Goal: Information Seeking & Learning: Learn about a topic

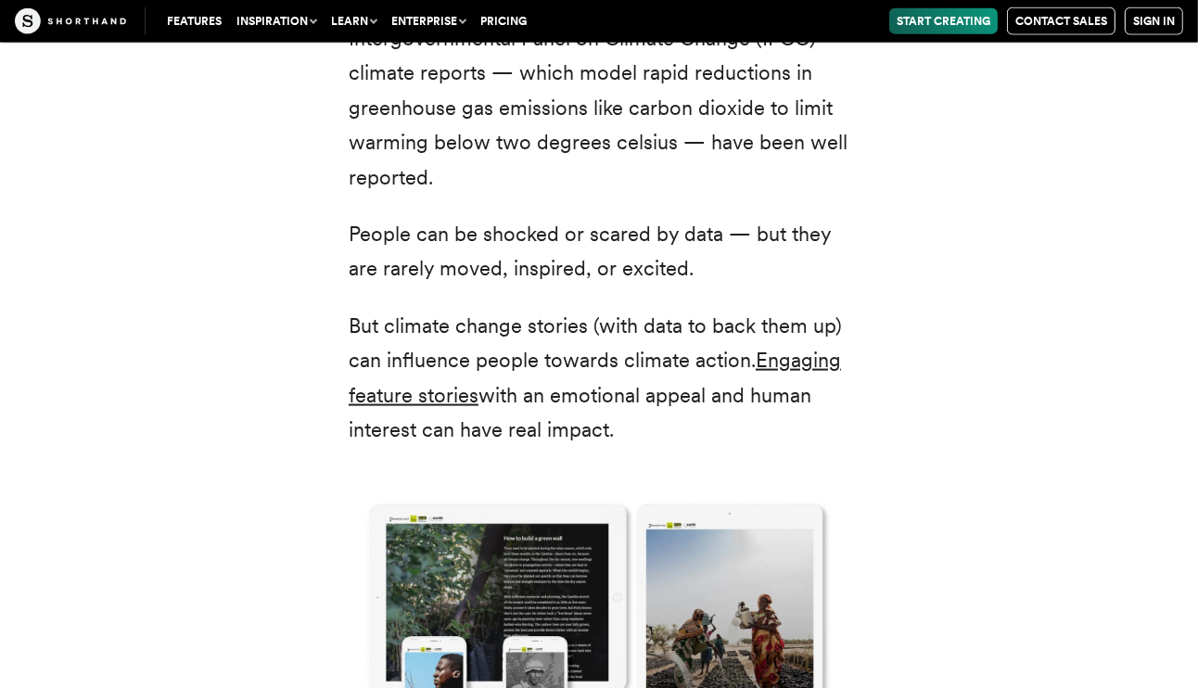
scroll to position [2329, 0]
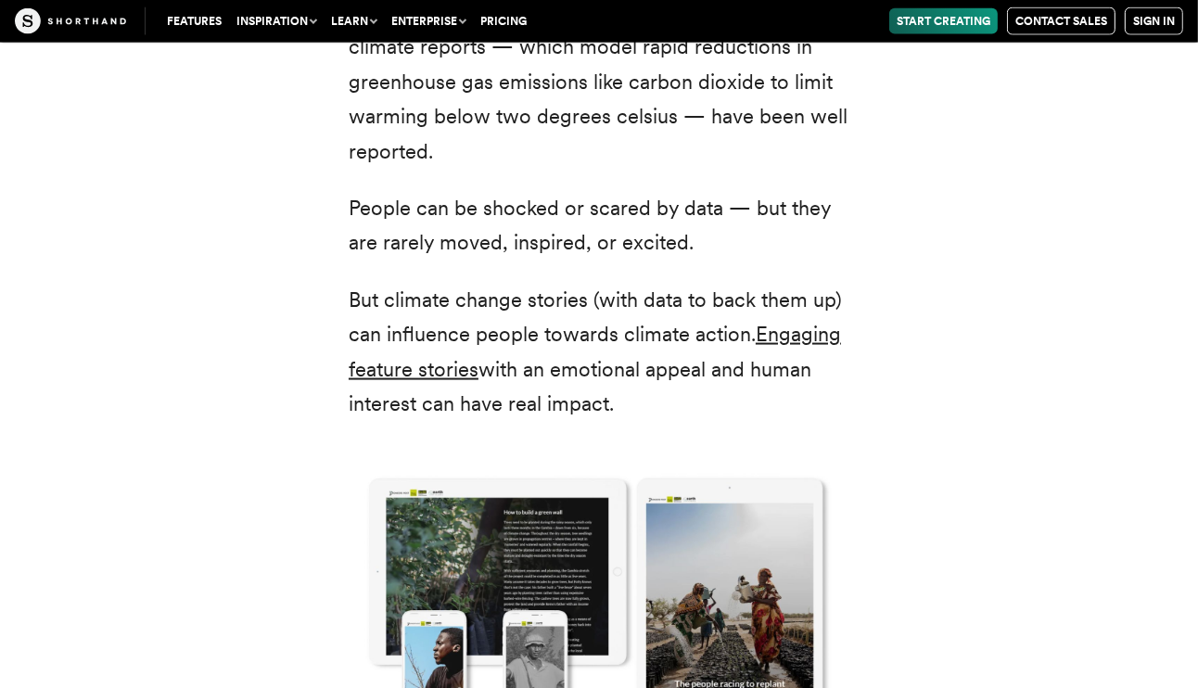
click at [453, 380] on link "Engaging feature stories" at bounding box center [595, 351] width 492 height 58
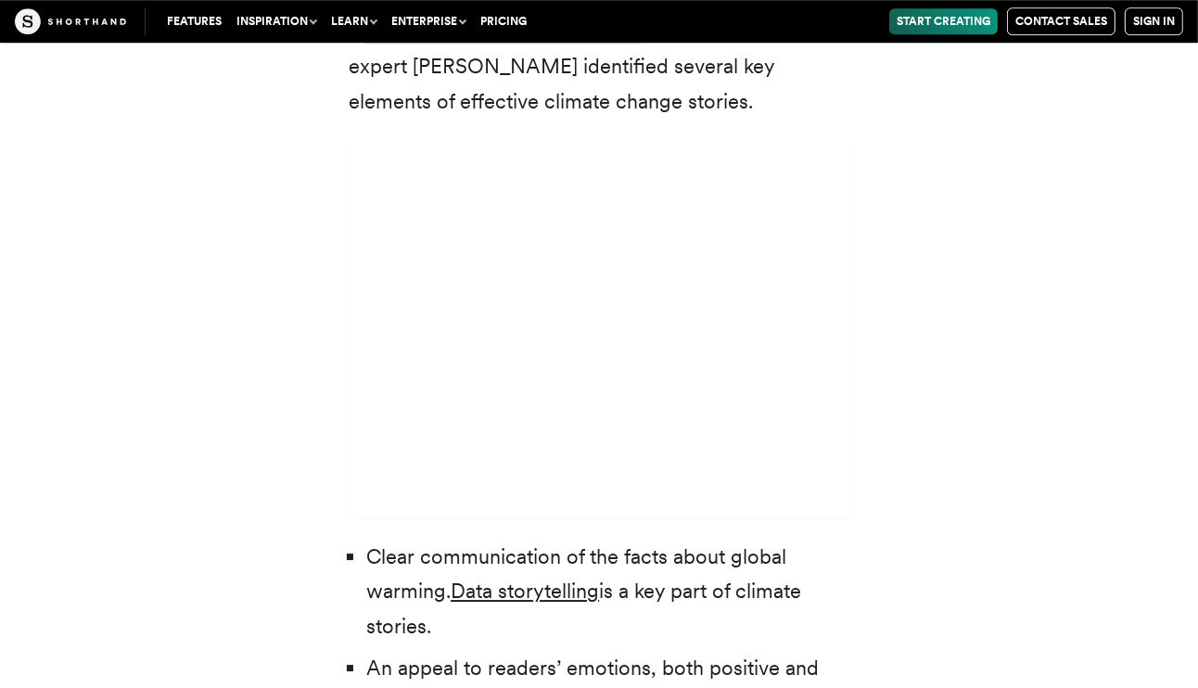
scroll to position [5234, 0]
click at [623, 44] on em "The Conversation" at bounding box center [559, 31] width 160 height 24
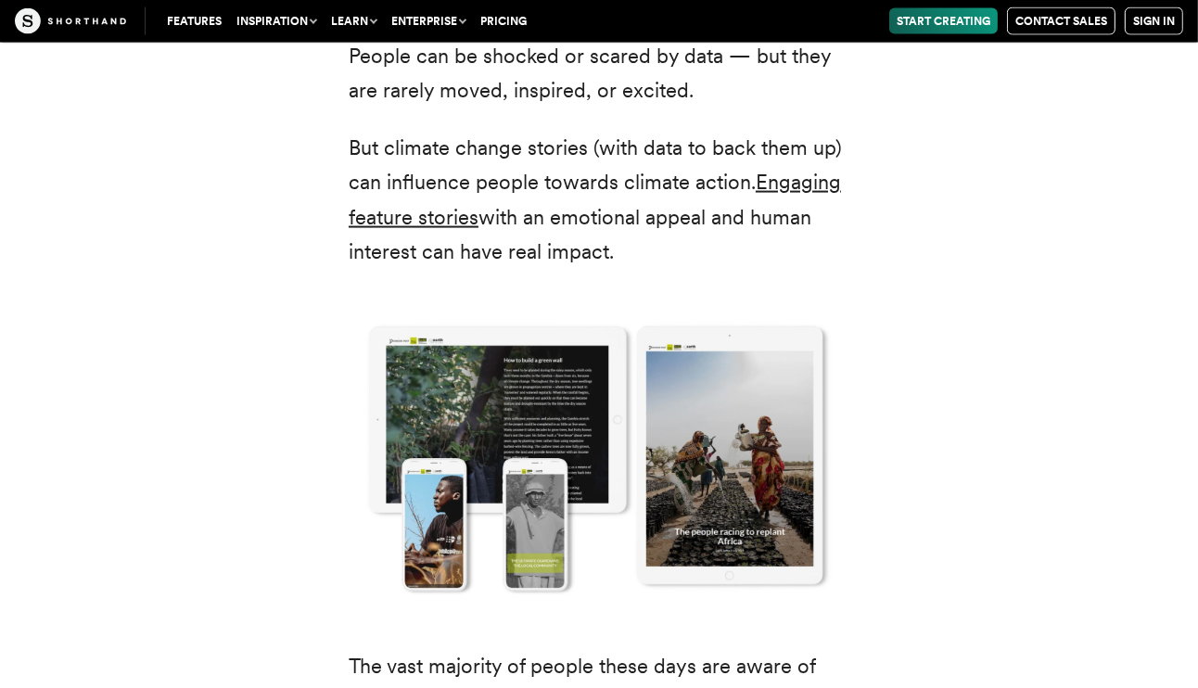
scroll to position [2473, 0]
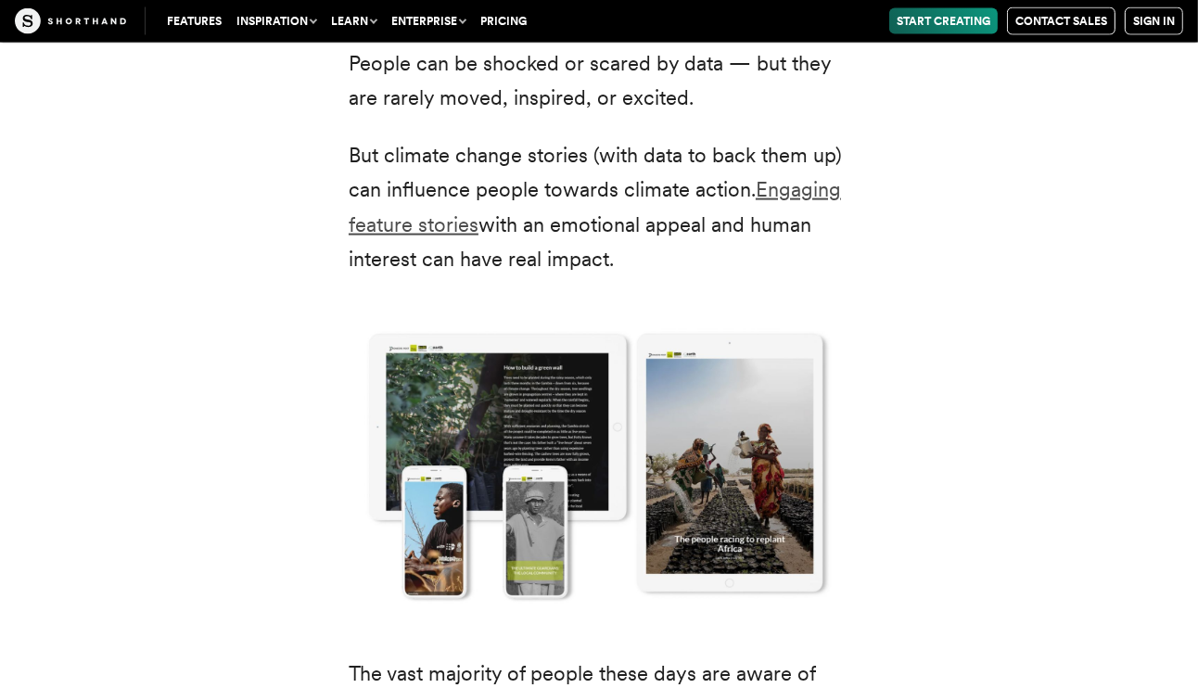
click at [801, 236] on link "Engaging feature stories" at bounding box center [595, 206] width 492 height 58
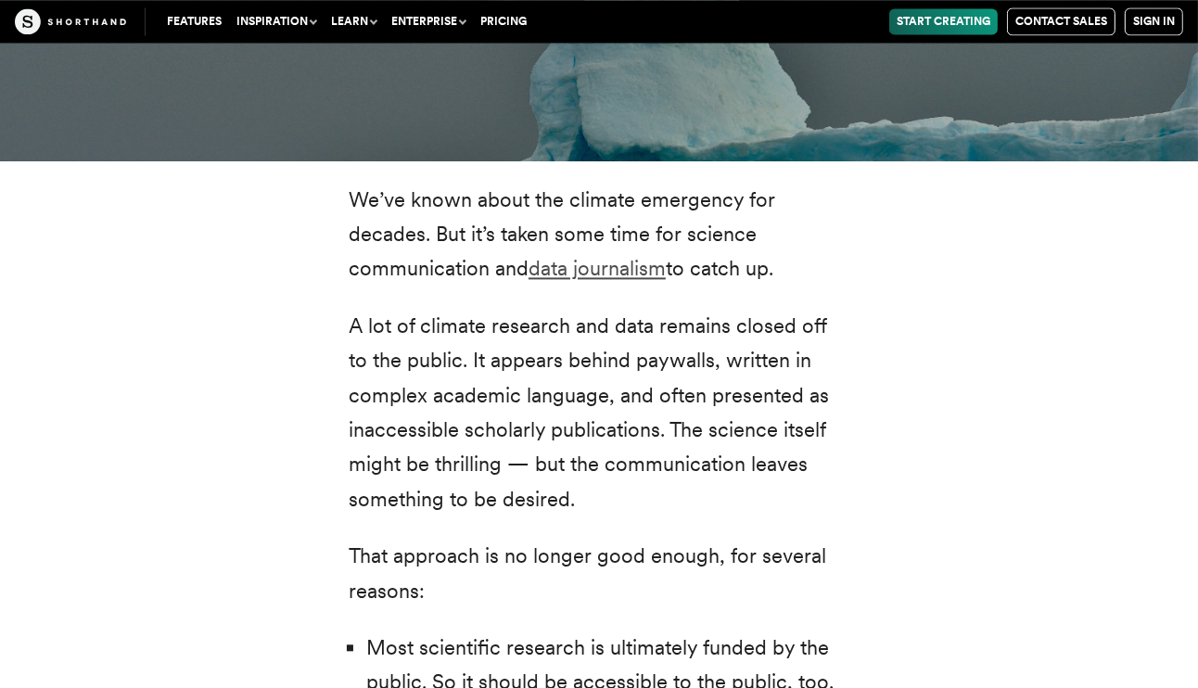
click at [642, 280] on link "data journalism" at bounding box center [597, 268] width 137 height 24
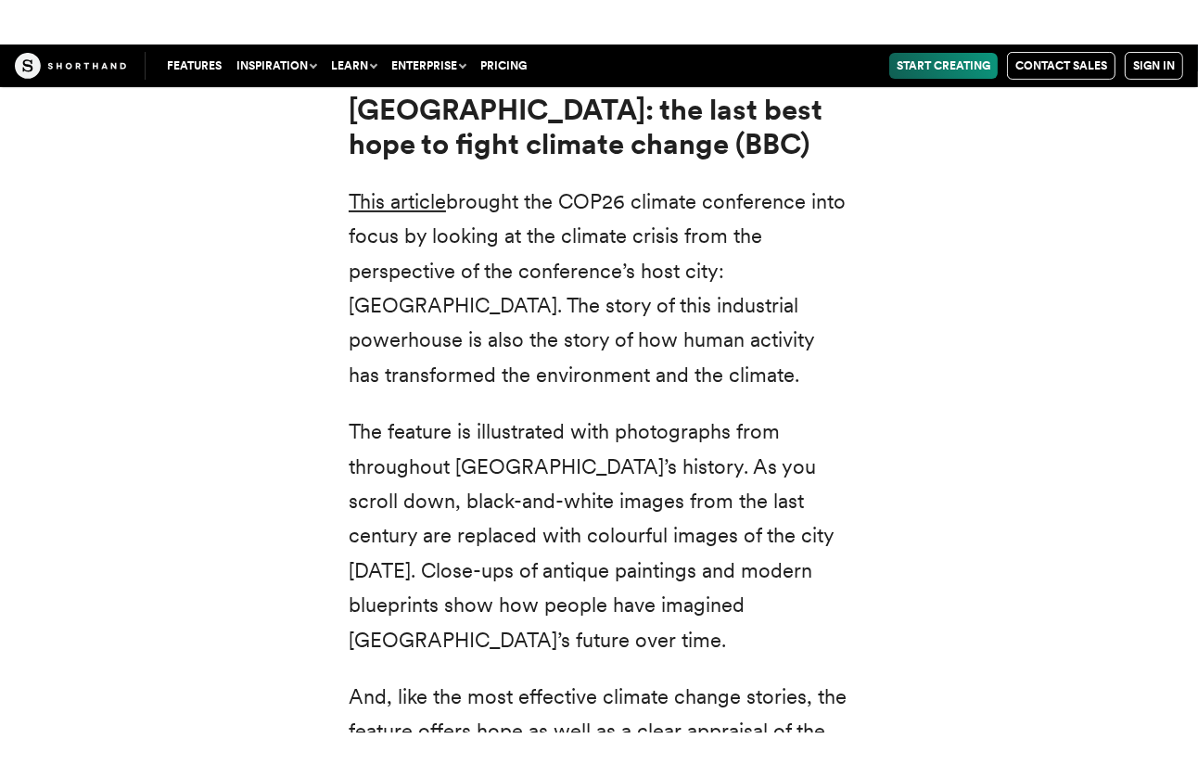
scroll to position [6851, 0]
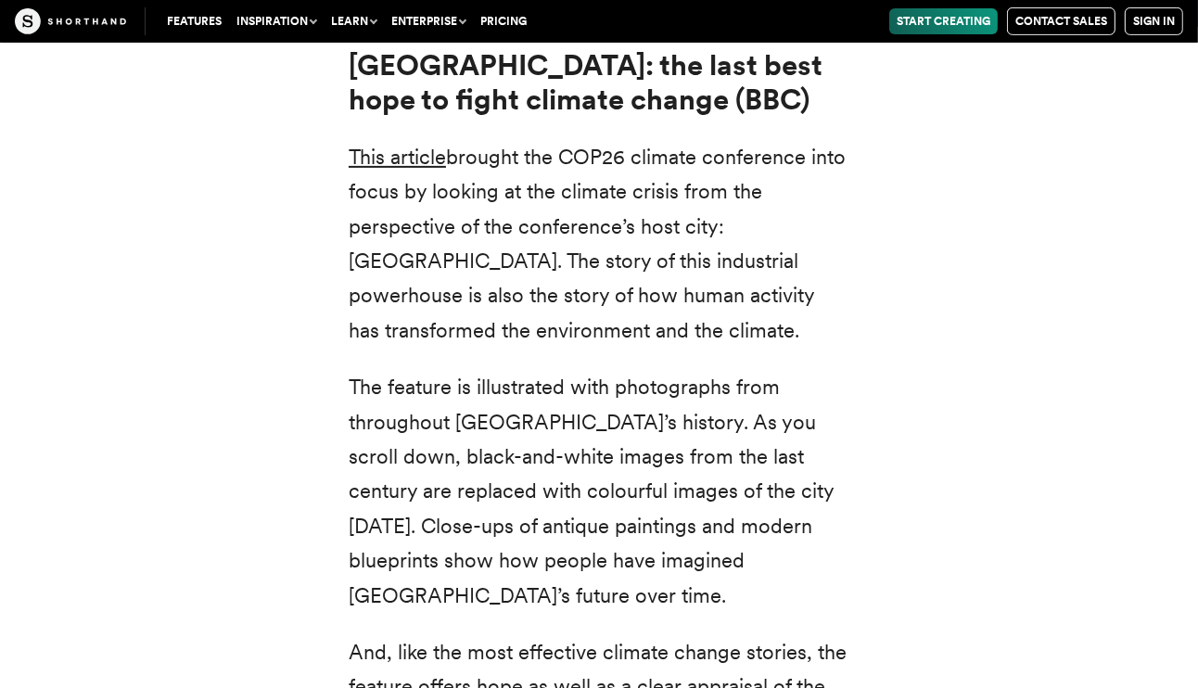
click at [414, 169] on link "This article" at bounding box center [397, 157] width 97 height 24
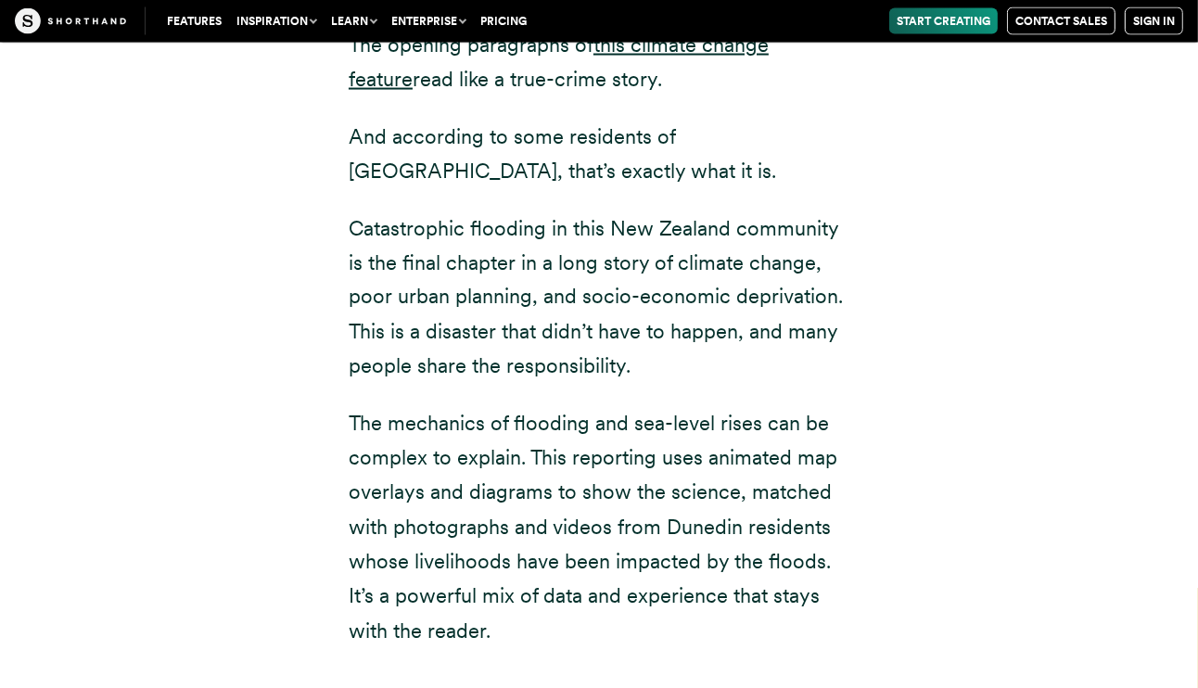
scroll to position [9143, 0]
click at [769, 90] on link "this climate change feature" at bounding box center [559, 61] width 420 height 58
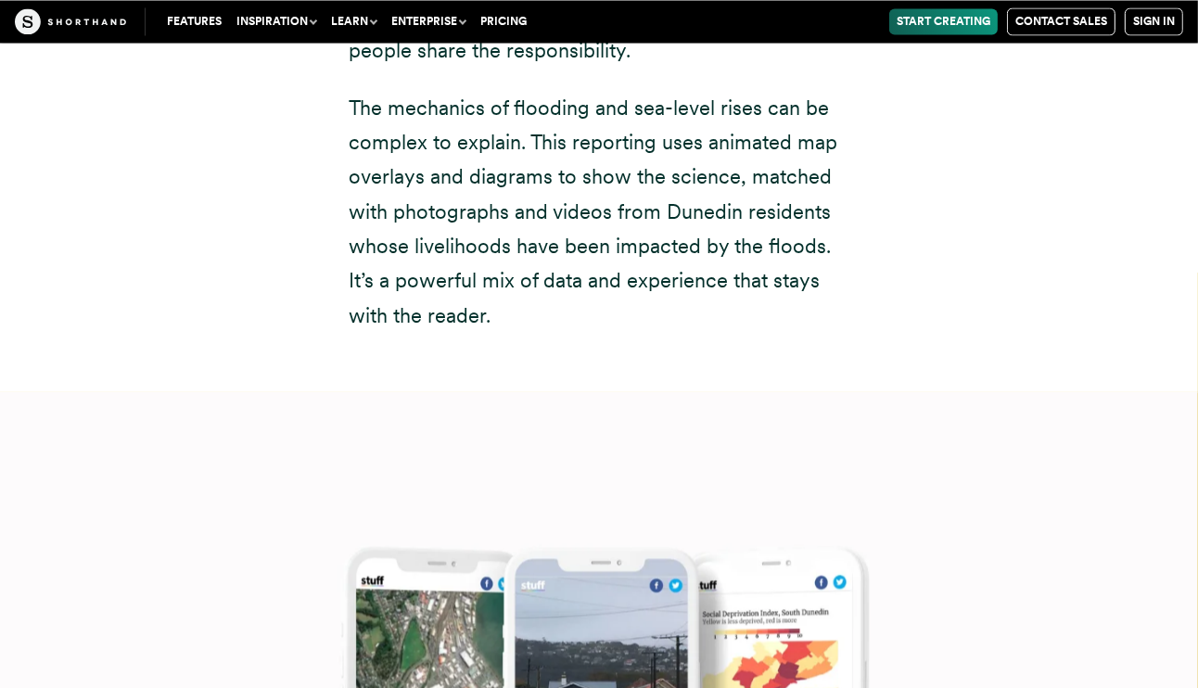
scroll to position [9459, 0]
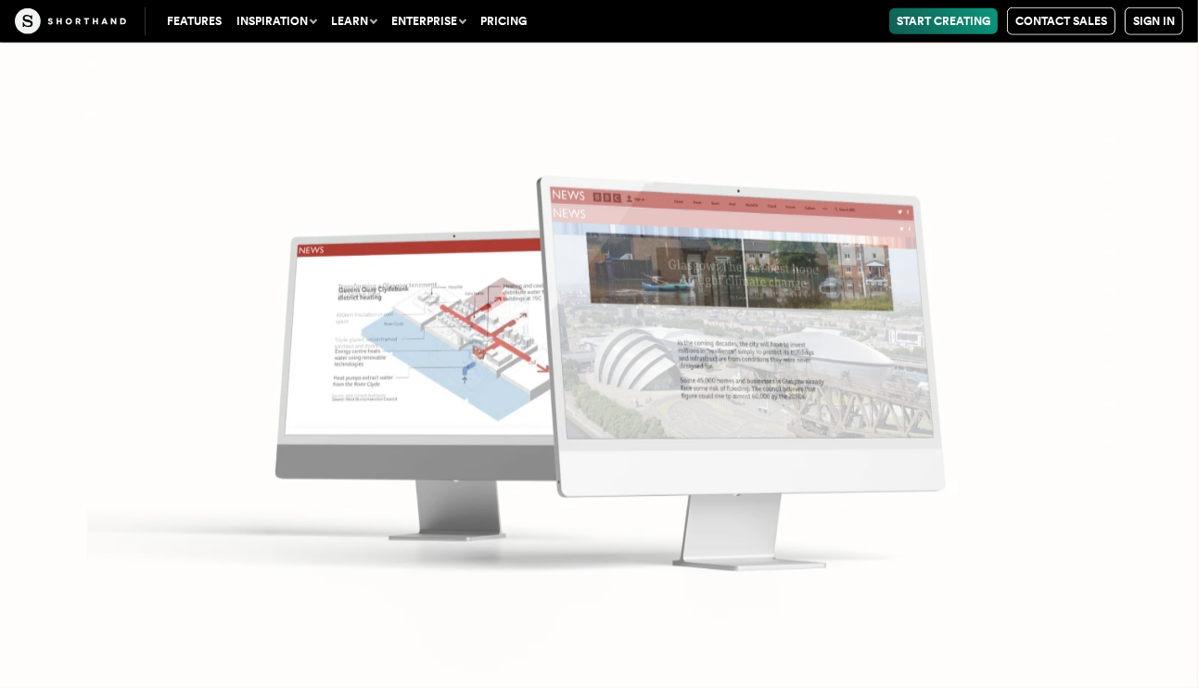
click at [983, 413] on img at bounding box center [599, 344] width 1198 height 688
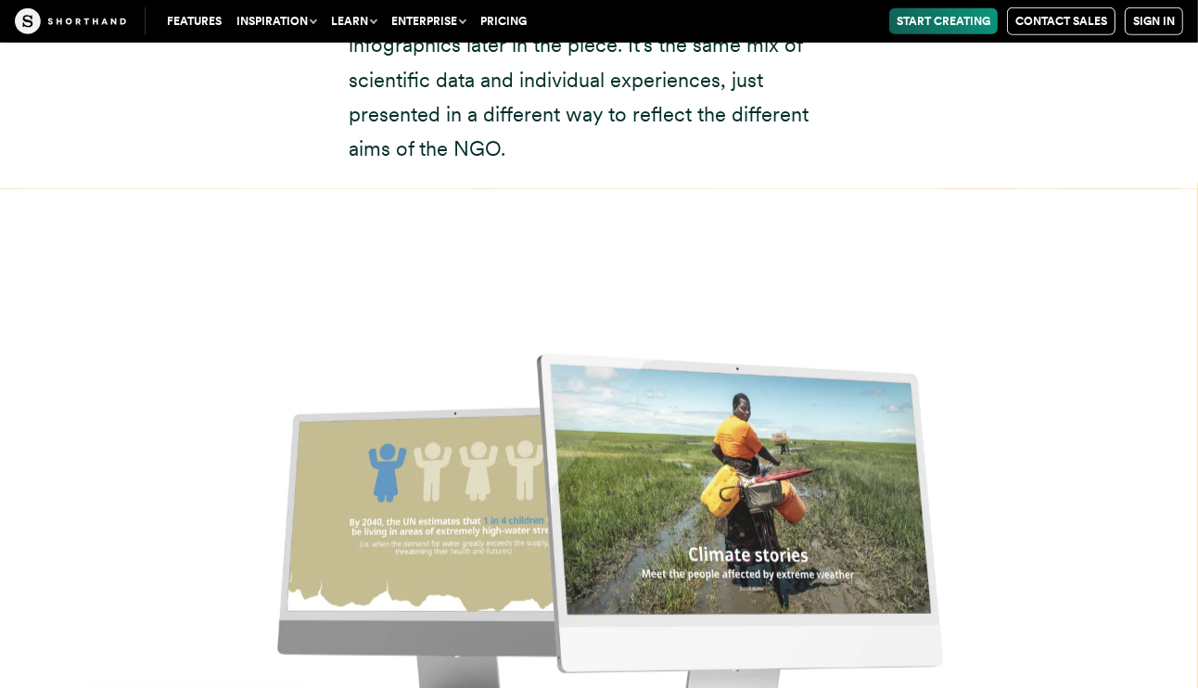
scroll to position [13811, 0]
